Goal: Task Accomplishment & Management: Manage account settings

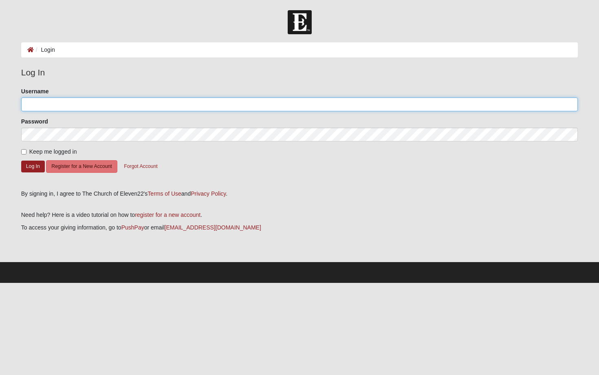
click at [107, 107] on input "Username" at bounding box center [299, 104] width 557 height 14
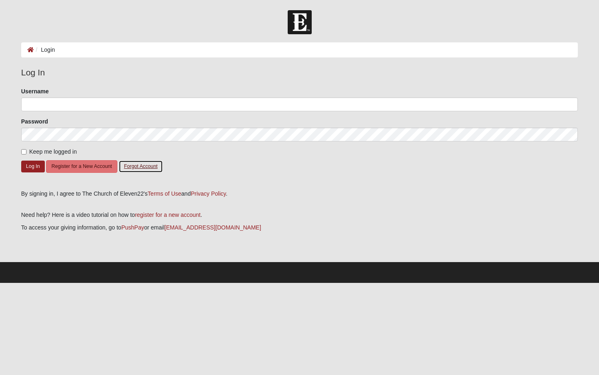
click at [150, 167] on button "Forgot Account" at bounding box center [141, 166] width 44 height 13
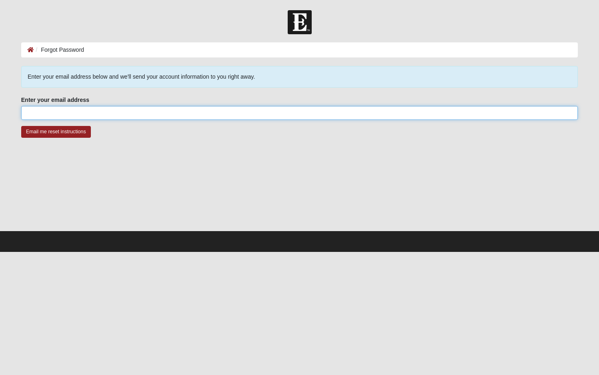
click at [135, 107] on input "Enter your email address" at bounding box center [299, 113] width 557 height 14
type input "[EMAIL_ADDRESS][DOMAIN_NAME]"
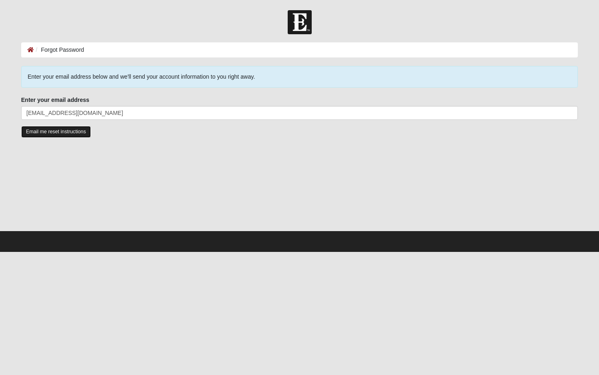
click at [79, 130] on input "Email me reset instructions" at bounding box center [56, 132] width 70 height 12
